Goal: Find specific page/section: Find specific page/section

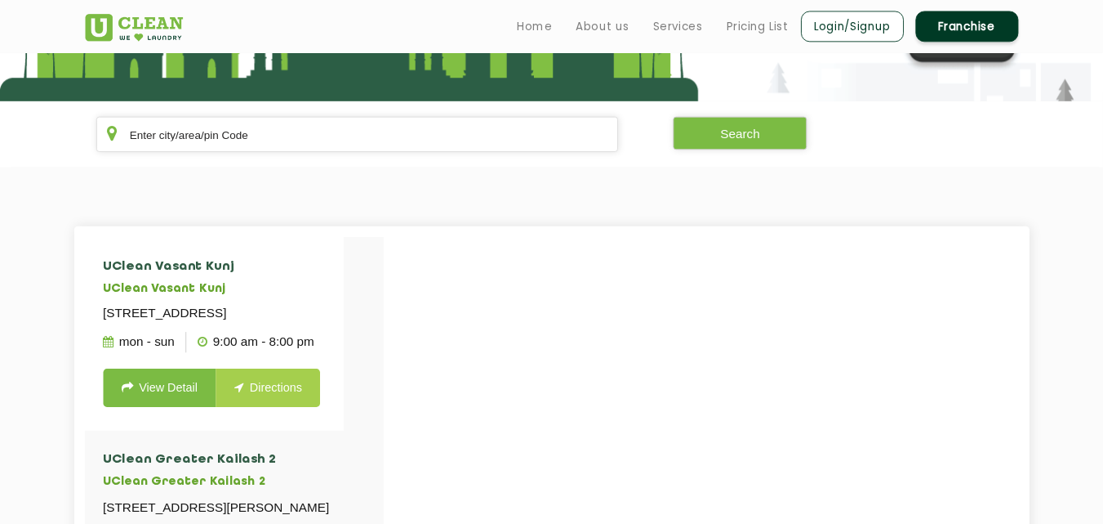
scroll to position [266, 0]
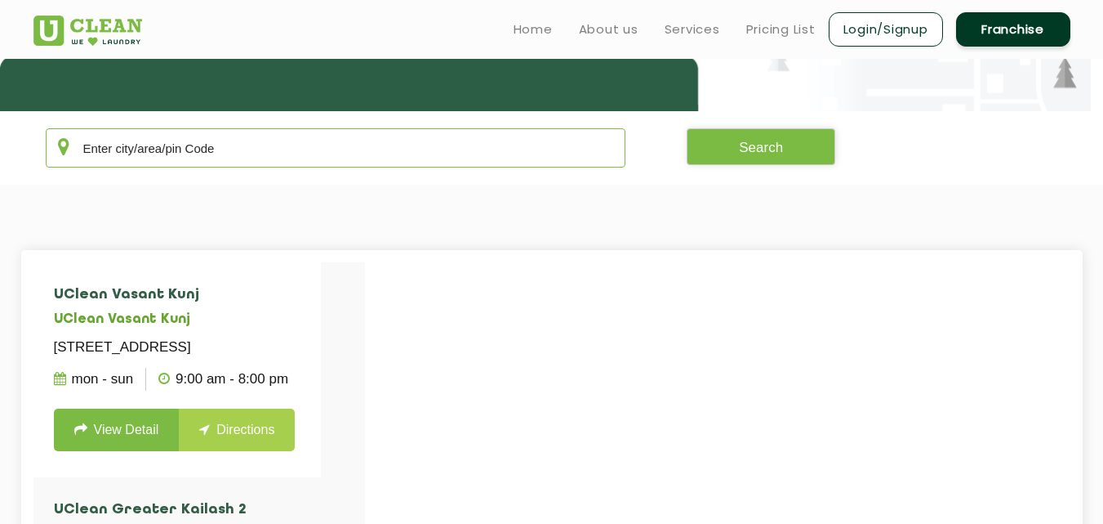
click at [142, 164] on input "text" at bounding box center [336, 147] width 581 height 39
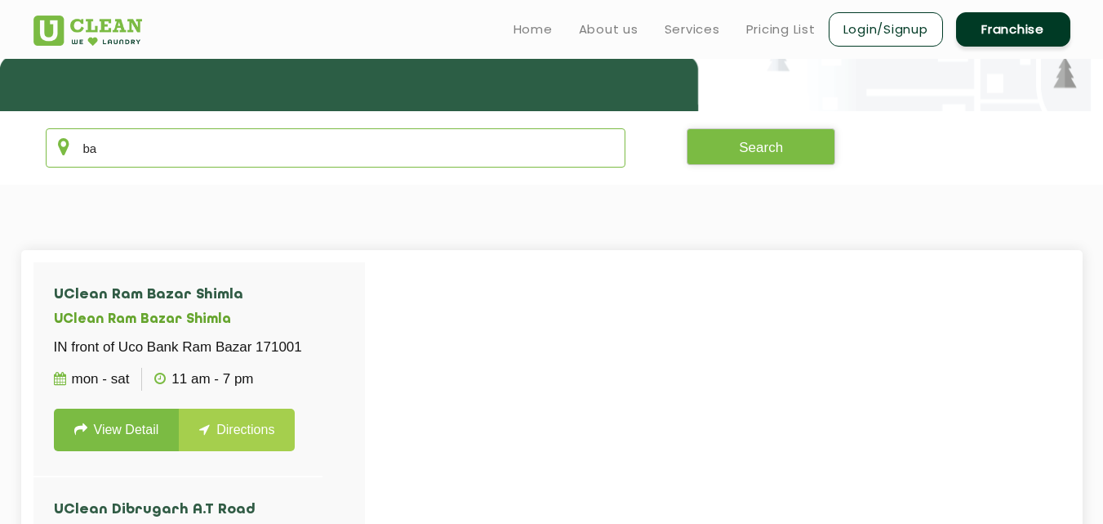
type input "b"
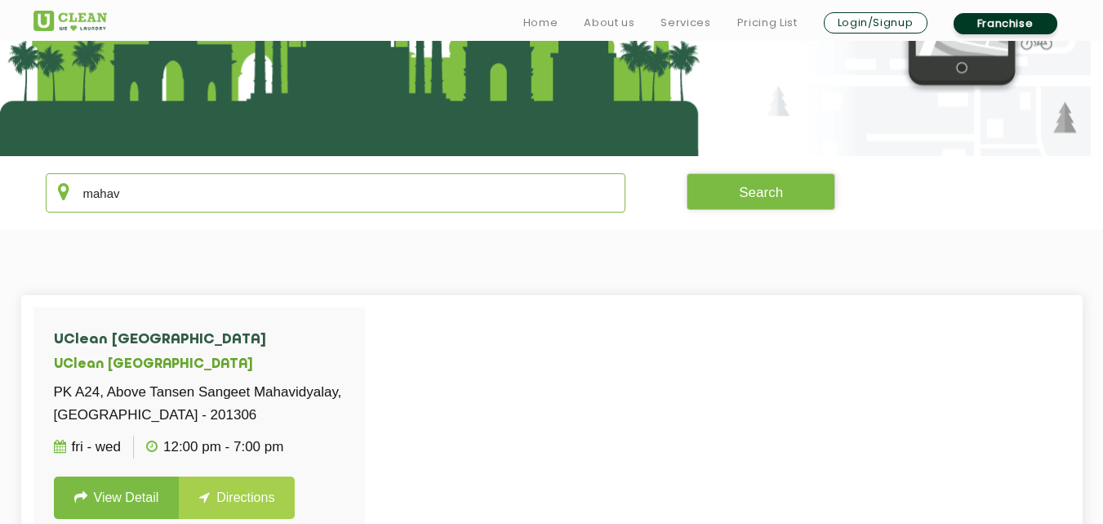
scroll to position [223, 0]
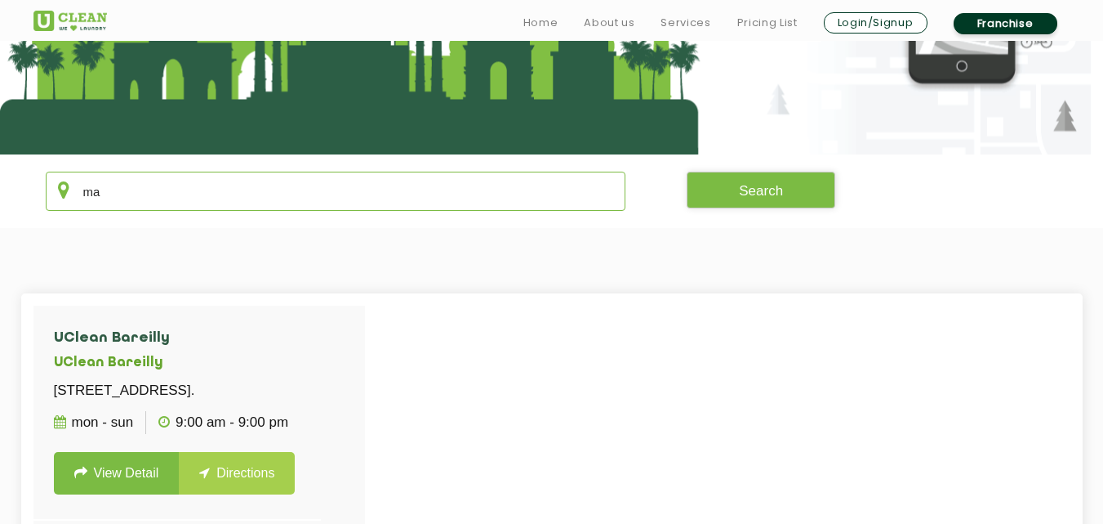
type input "m"
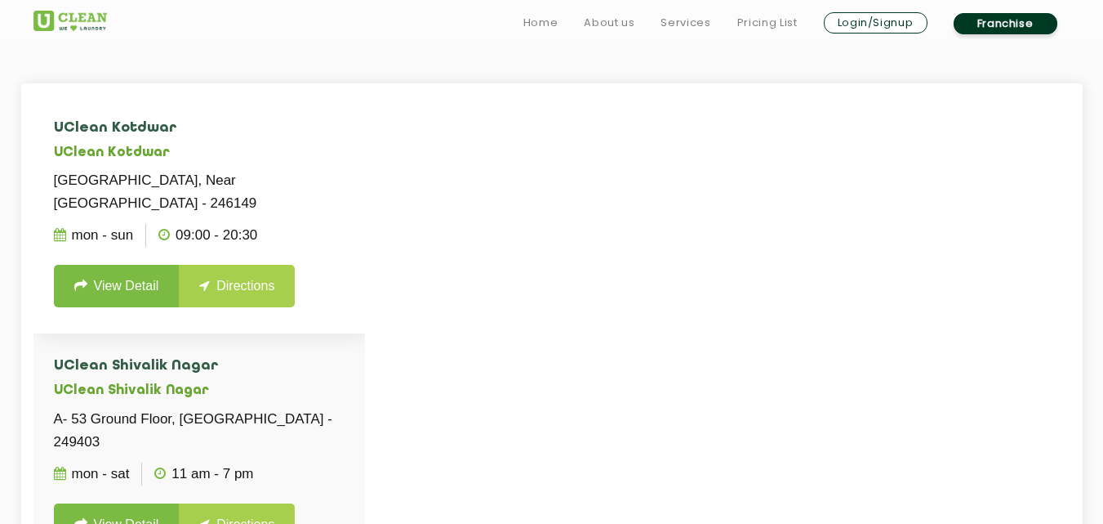
scroll to position [479, 0]
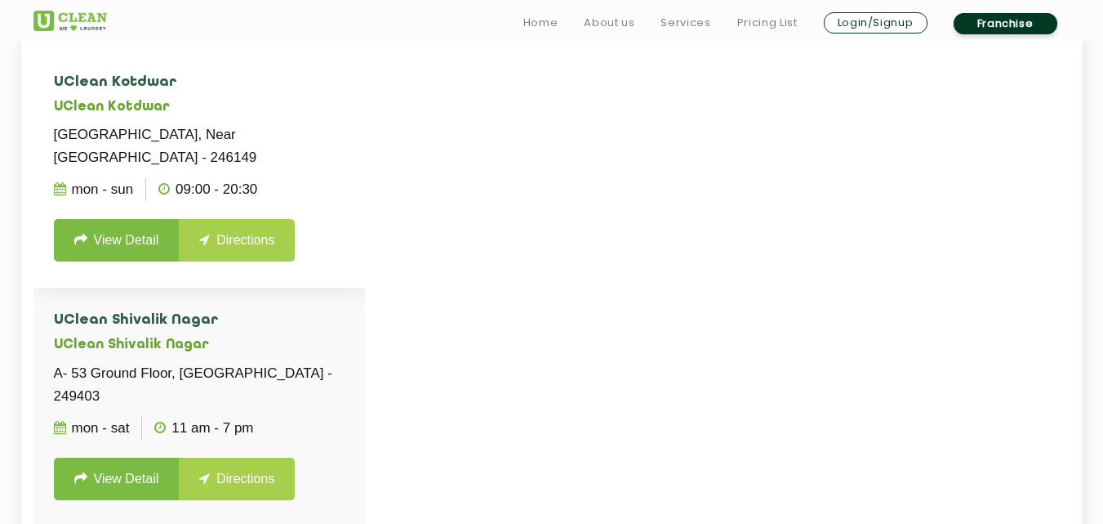
click at [326, 235] on li "[GEOGRAPHIC_DATA], Near [GEOGRAPHIC_DATA] - 246149 Mon - Sun 09:00 - 20:30 View…" at bounding box center [199, 169] width 332 height 238
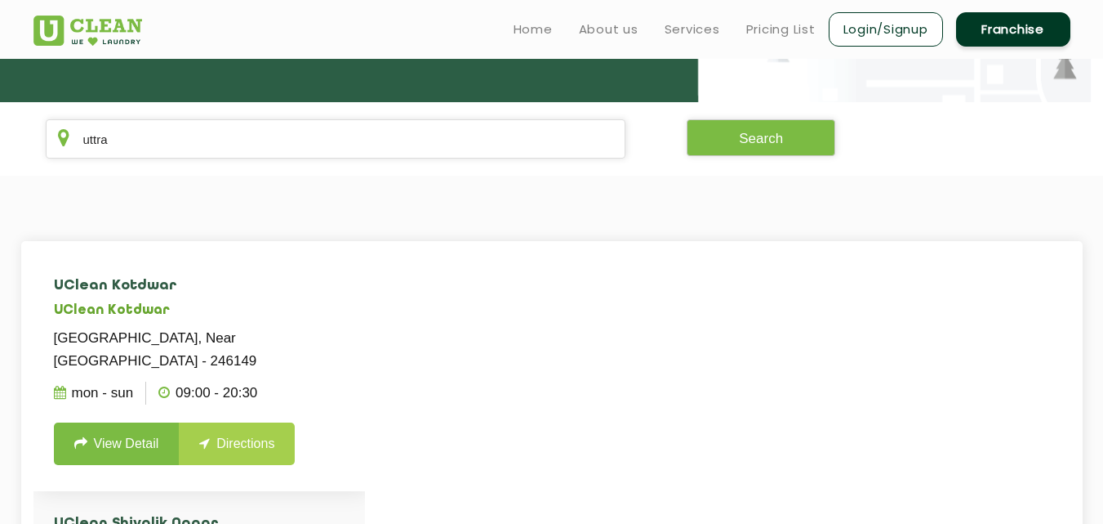
scroll to position [272, 0]
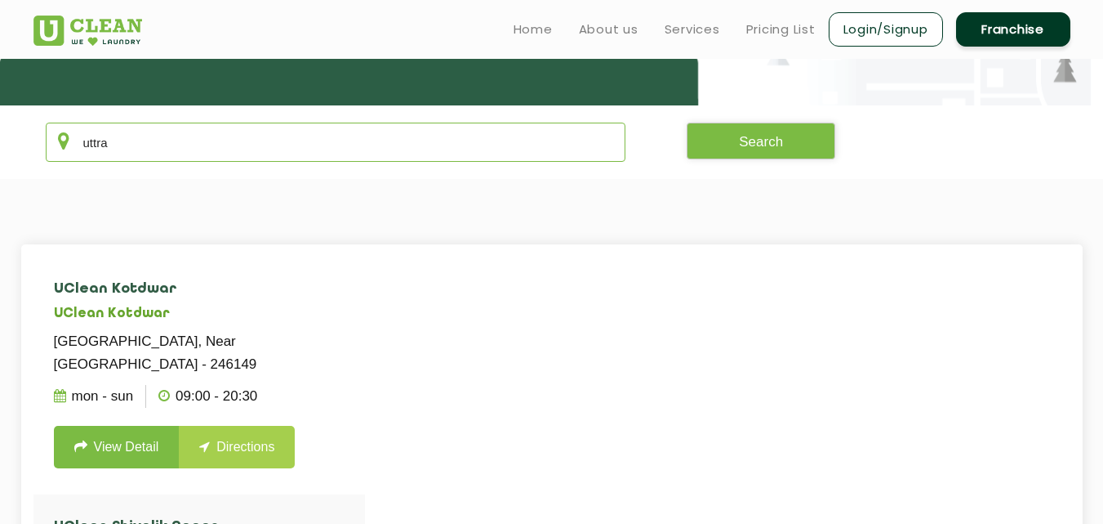
click at [211, 136] on input "uttra" at bounding box center [336, 142] width 581 height 39
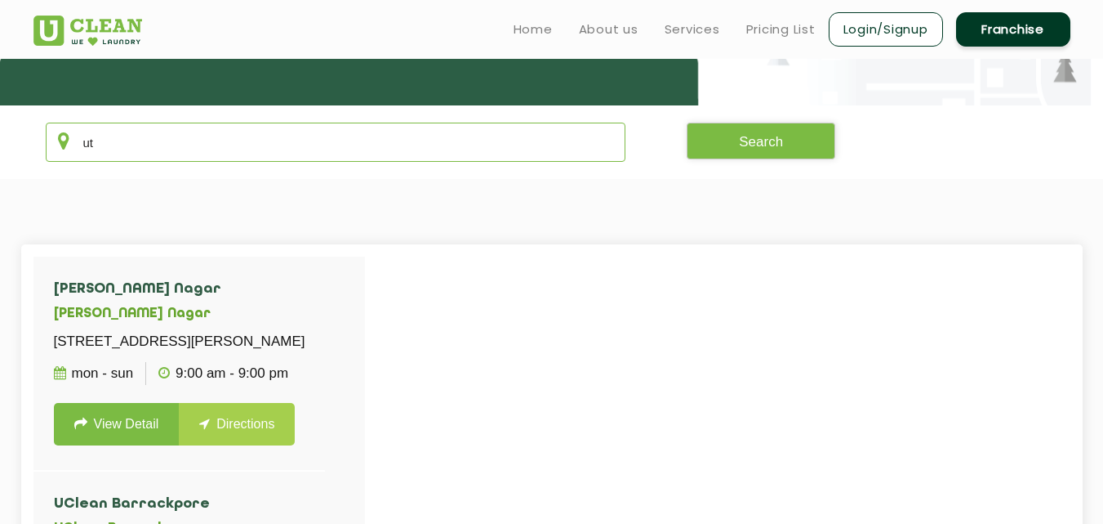
type input "u"
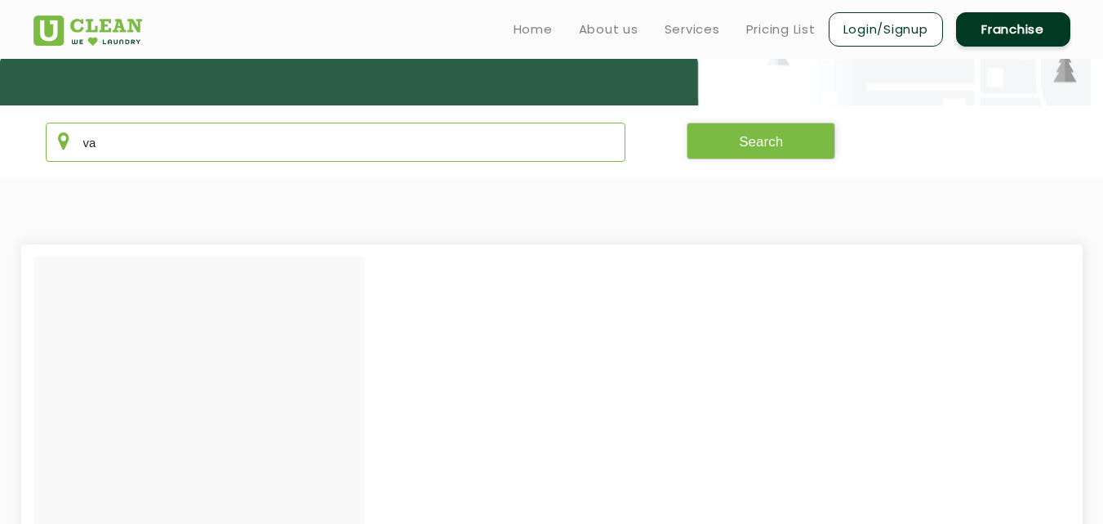
type input "v"
type input "="
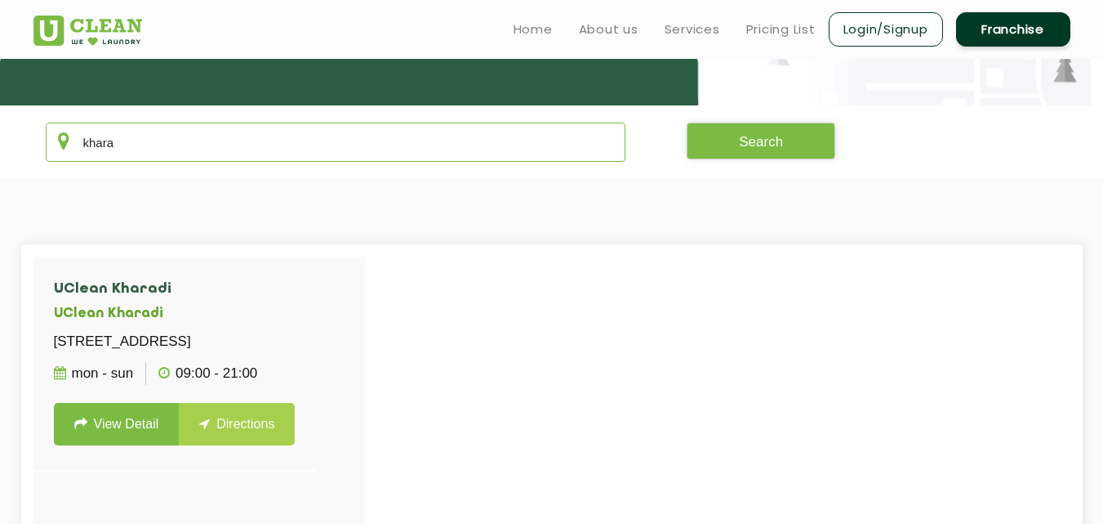
type input "khara"
